Goal: Check status

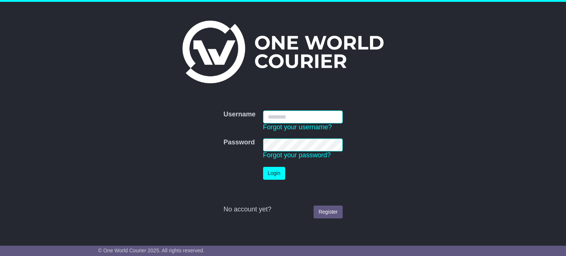
type input "**********"
click at [267, 175] on button "Login" at bounding box center [274, 173] width 22 height 13
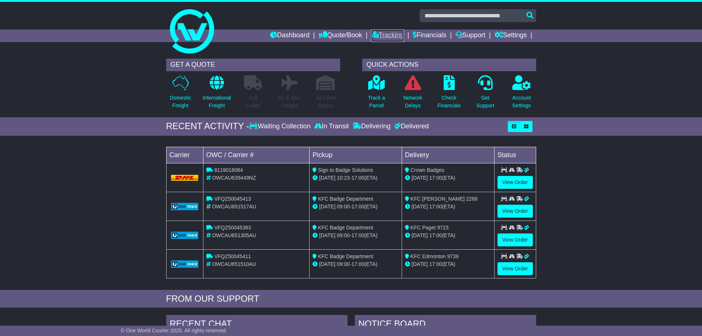
click at [385, 36] on link "Tracking" at bounding box center [387, 35] width 32 height 13
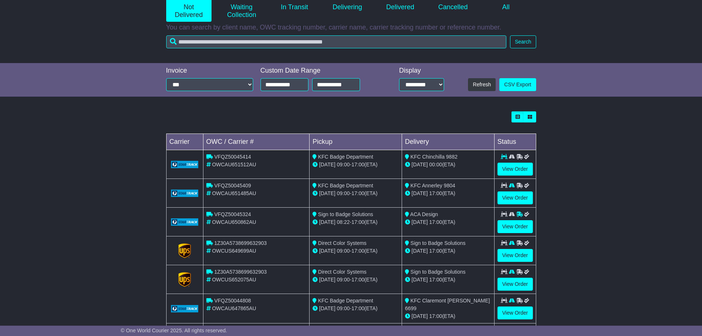
scroll to position [147, 0]
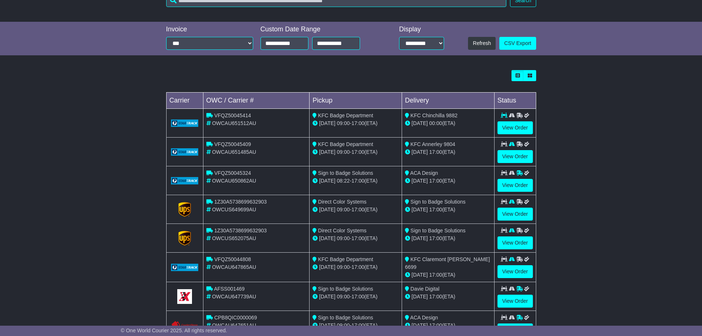
click at [244, 202] on span "1Z30A5738699632903" at bounding box center [240, 202] width 52 height 6
copy span "1Z30A5738699632903"
